Goal: Task Accomplishment & Management: Use online tool/utility

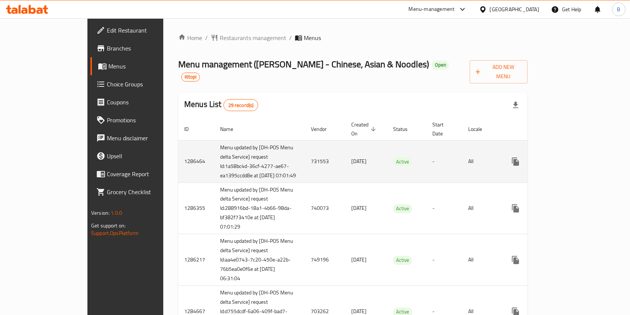
scroll to position [370, 0]
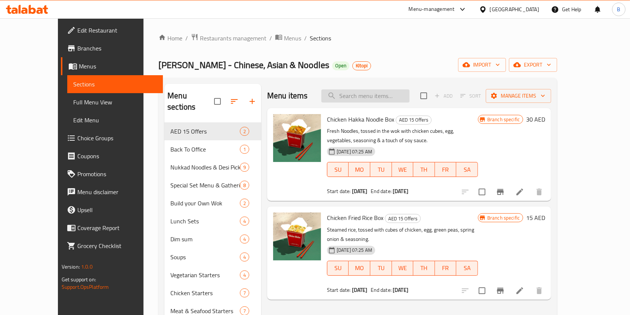
click at [379, 93] on input "search" at bounding box center [365, 95] width 88 height 13
paste input "Chicken Hakka Noodle Box"
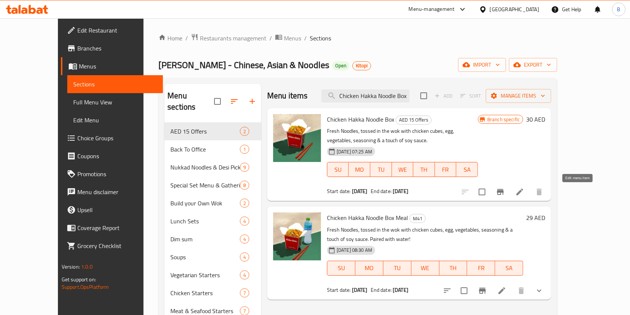
type input "Chicken Hakka Noodle Box"
click at [523, 191] on icon at bounding box center [519, 191] width 7 height 7
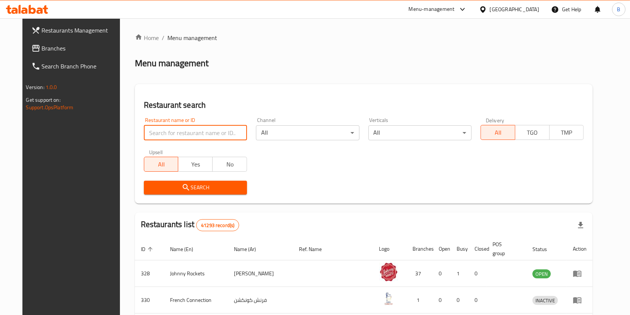
drag, startPoint x: 170, startPoint y: 133, endPoint x: 41, endPoint y: 53, distance: 151.8
click at [41, 53] on div "Restaurants Management Branches Search Branch Phone Version: 1.0.0 Get support …" at bounding box center [315, 277] width 586 height 518
click at [42, 53] on span "Branches" at bounding box center [82, 48] width 80 height 9
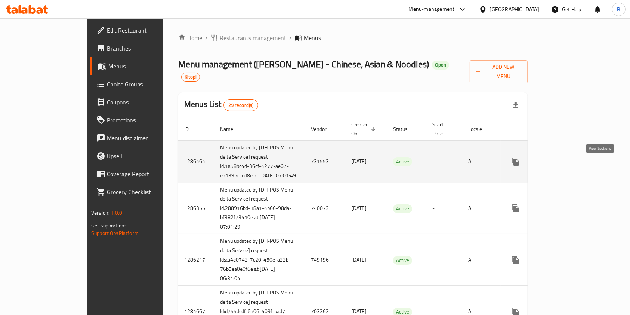
click at [574, 166] on icon "enhanced table" at bounding box center [569, 161] width 9 height 9
click at [578, 169] on link "enhanced table" at bounding box center [569, 162] width 18 height 18
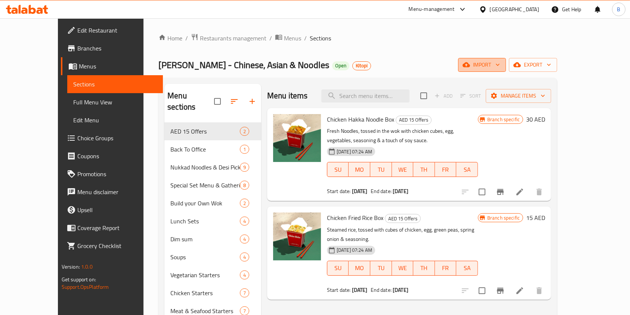
click at [501, 64] on icon "button" at bounding box center [497, 64] width 7 height 7
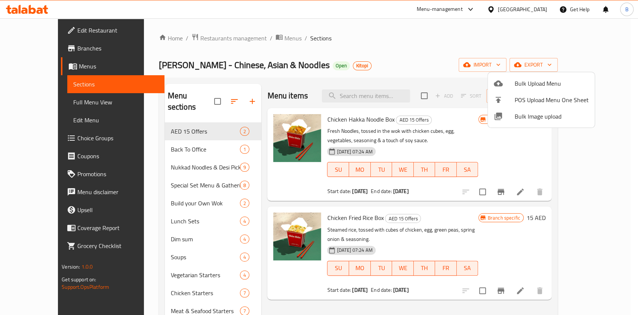
click at [584, 66] on div at bounding box center [319, 157] width 638 height 315
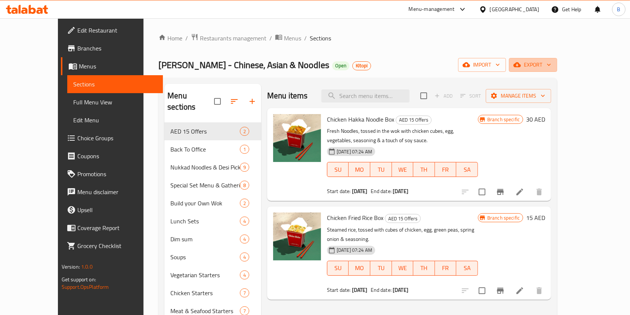
click at [551, 66] on span "export" at bounding box center [533, 64] width 36 height 9
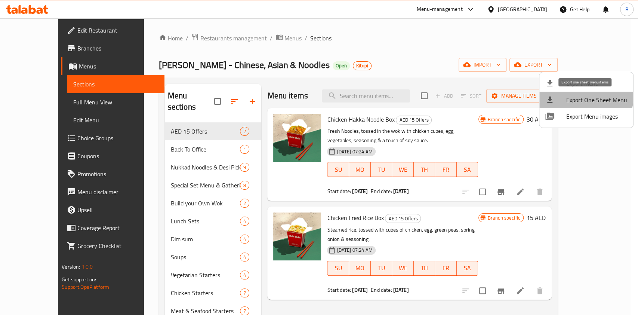
click at [581, 96] on span "Export One Sheet Menu" at bounding box center [596, 99] width 61 height 9
